Goal: Task Accomplishment & Management: Use online tool/utility

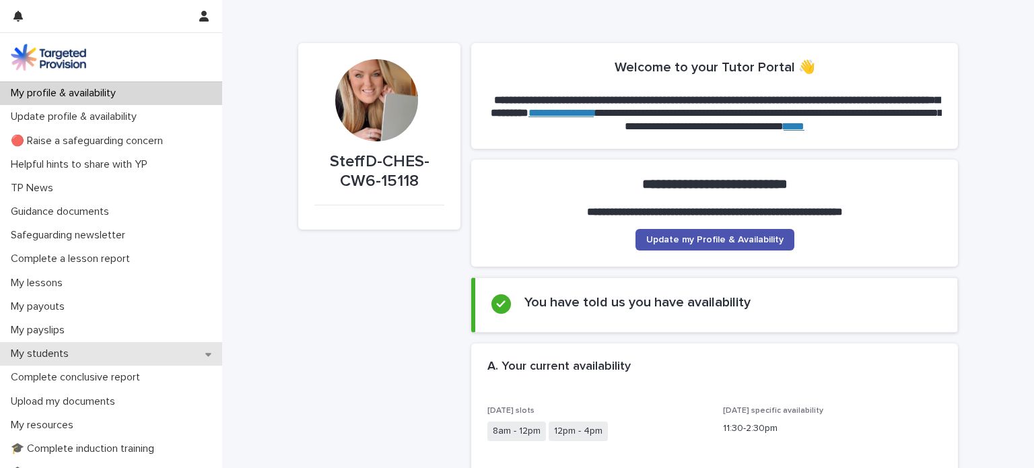
click at [208, 356] on icon at bounding box center [208, 354] width 6 height 9
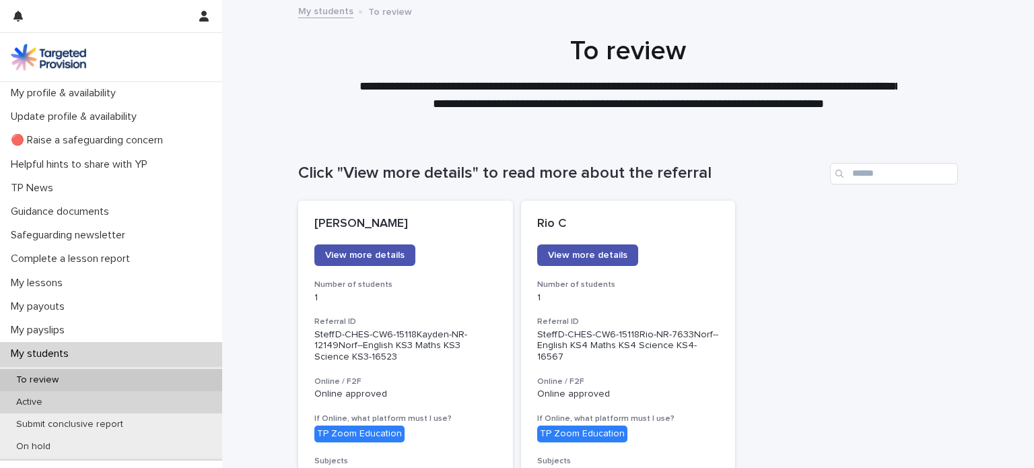
click at [96, 404] on div "Active" at bounding box center [111, 402] width 222 height 22
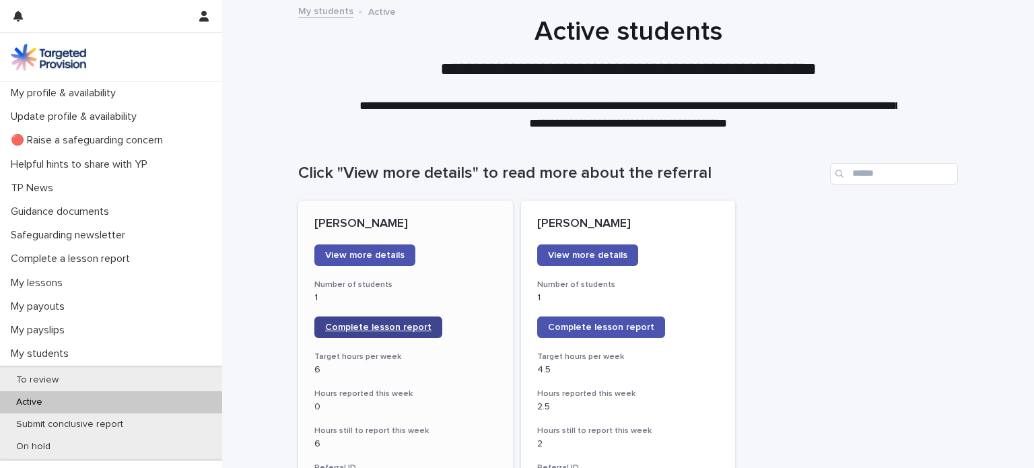
click at [373, 333] on link "Complete lesson report" at bounding box center [378, 328] width 128 height 22
